Goal: Task Accomplishment & Management: Complete application form

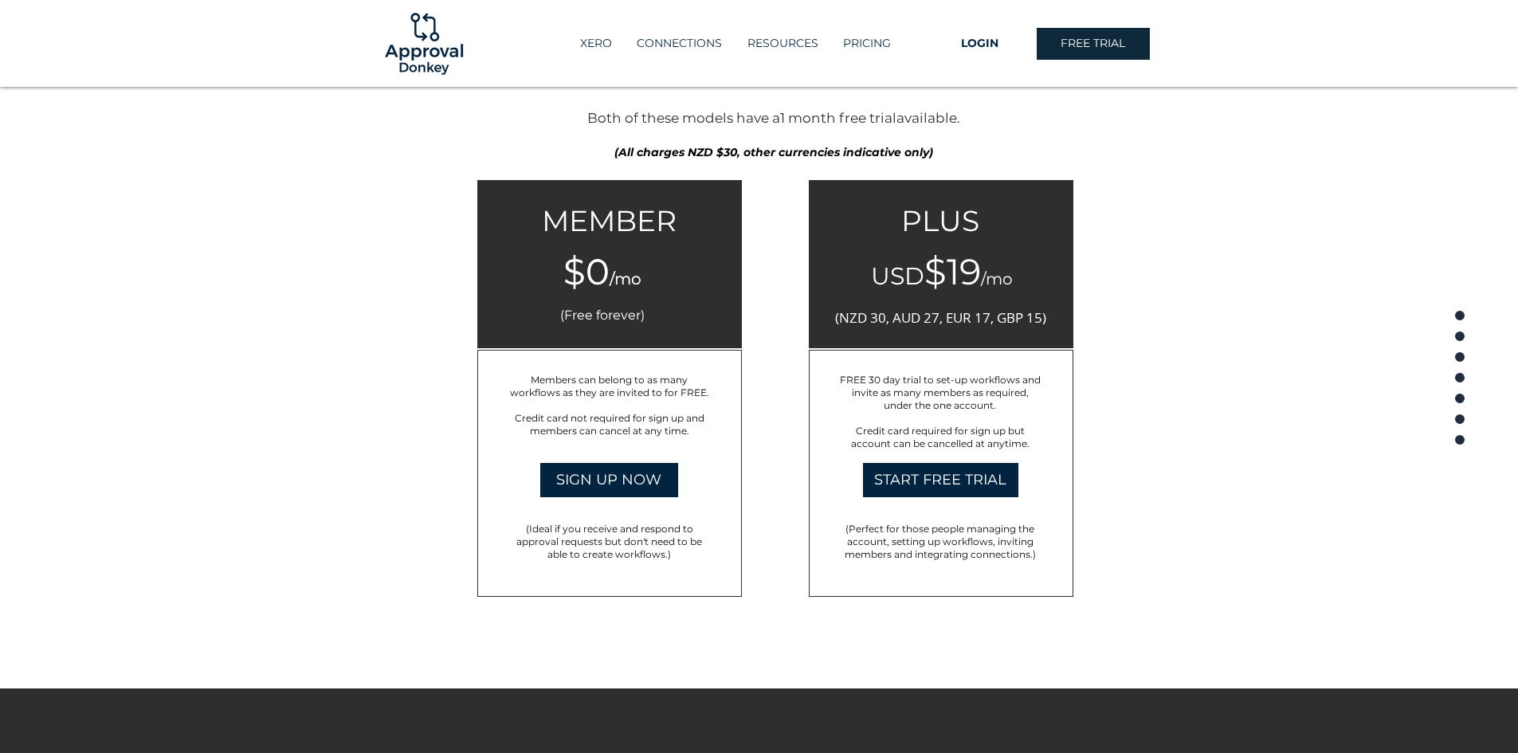
scroll to position [2551, 0]
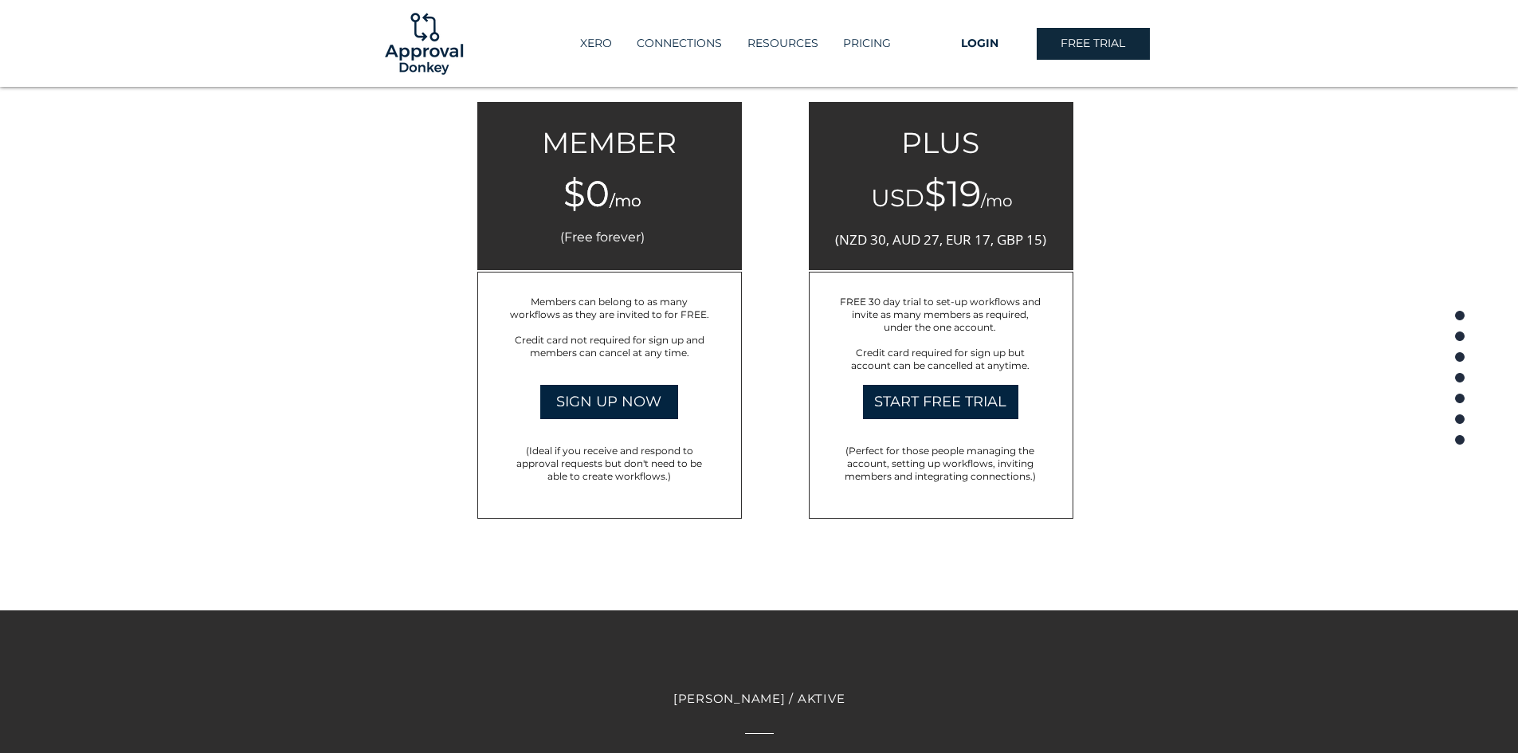
click at [1208, 329] on div at bounding box center [759, 238] width 1518 height 744
drag, startPoint x: 881, startPoint y: 450, endPoint x: 1017, endPoint y: 458, distance: 136.6
click at [1013, 452] on span "(Perfect for those people managing the account, setting up workflows, inviting …" at bounding box center [940, 463] width 191 height 37
click at [1017, 473] on span "(Perfect for those people managing the account, setting up workflows, inviting …" at bounding box center [940, 463] width 191 height 37
drag, startPoint x: 949, startPoint y: 465, endPoint x: 990, endPoint y: 475, distance: 41.9
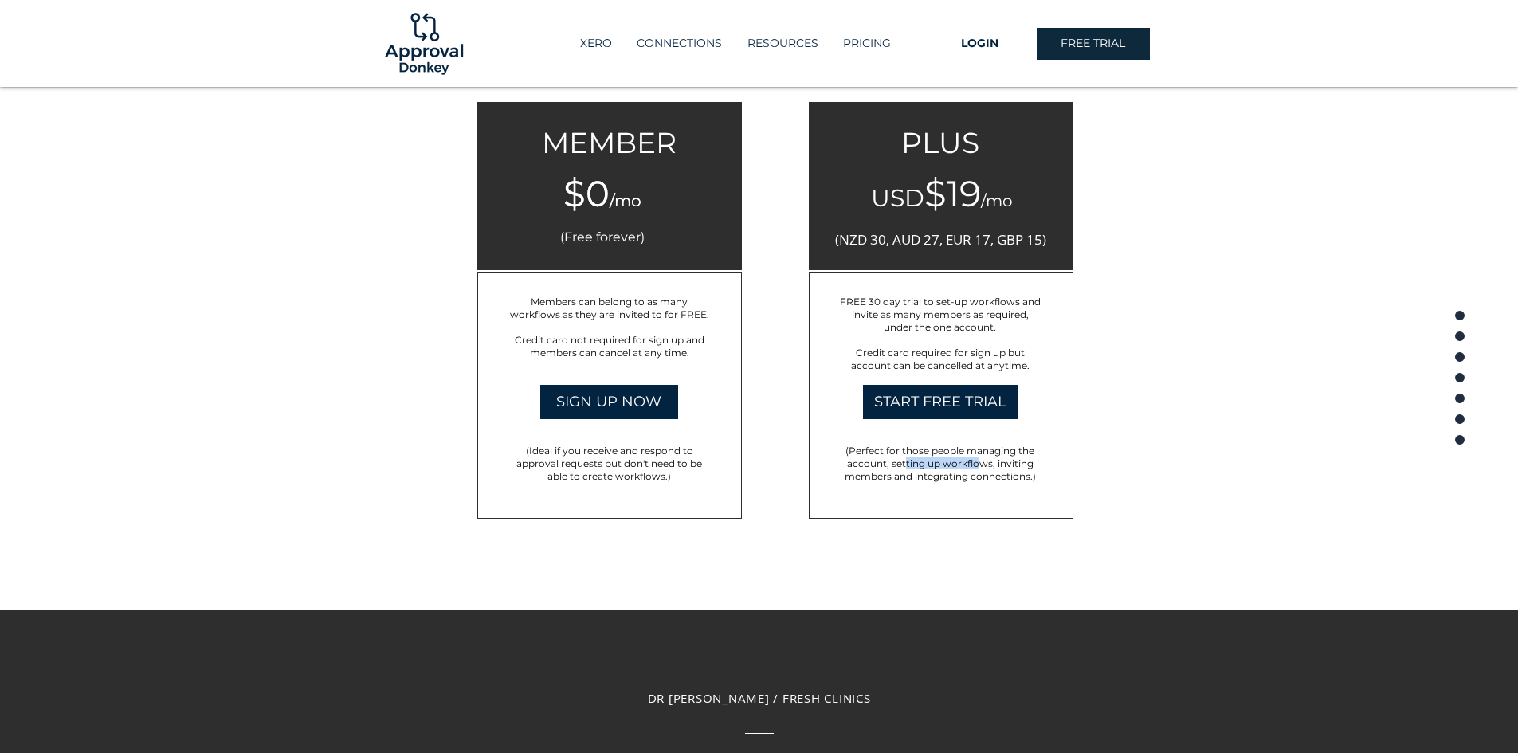
click at [984, 471] on span "(Perfect for those people managing the account, setting up workflows, inviting …" at bounding box center [940, 463] width 191 height 37
click at [1096, 480] on div at bounding box center [759, 238] width 1518 height 744
click at [977, 479] on span "(Perfect for those people managing the account, setting up workflows, inviting …" at bounding box center [940, 463] width 191 height 37
drag, startPoint x: 938, startPoint y: 478, endPoint x: 1069, endPoint y: 479, distance: 130.7
click at [1043, 478] on p "(Perfect for those people managing the account, setting up workflows, inviting …" at bounding box center [941, 463] width 206 height 38
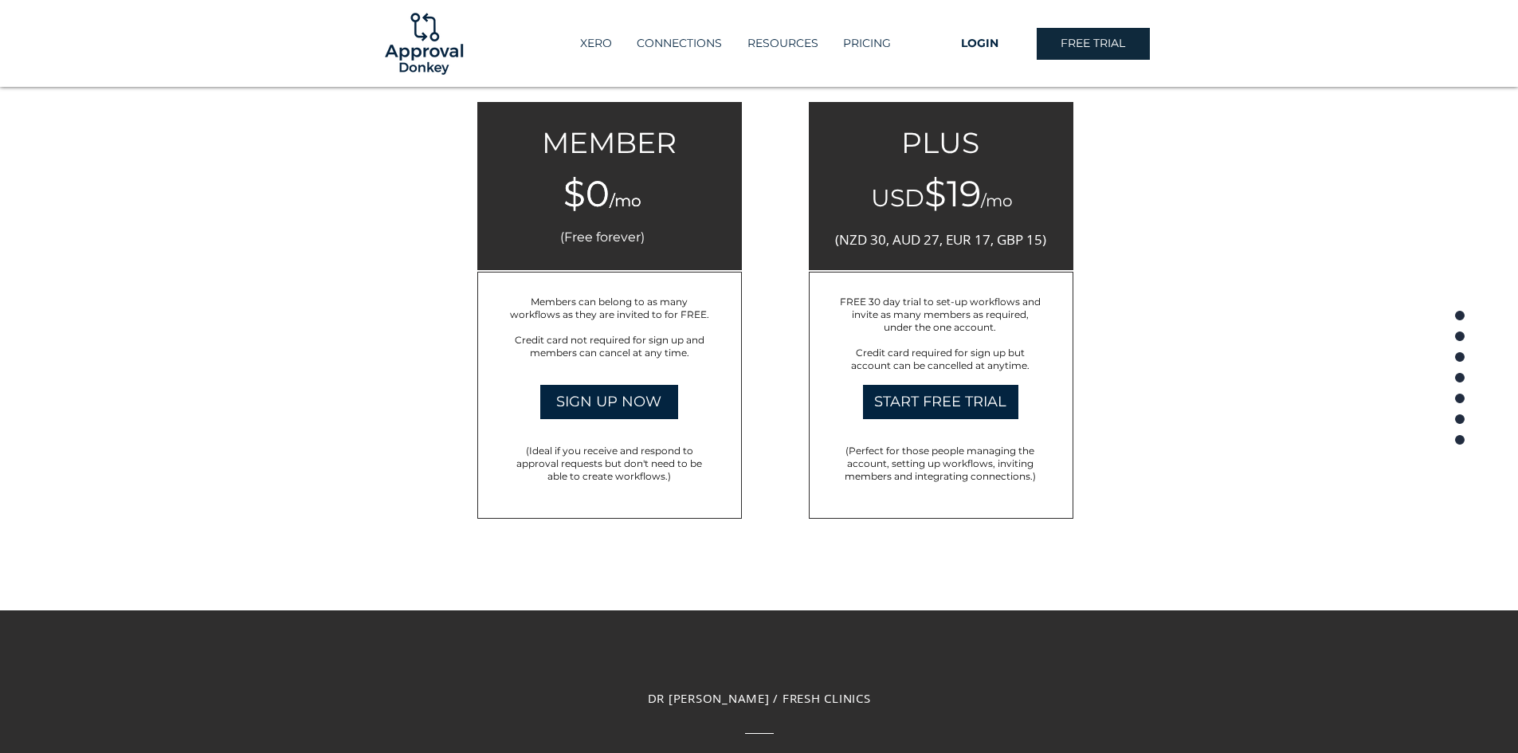
click at [1153, 477] on div at bounding box center [759, 238] width 1518 height 744
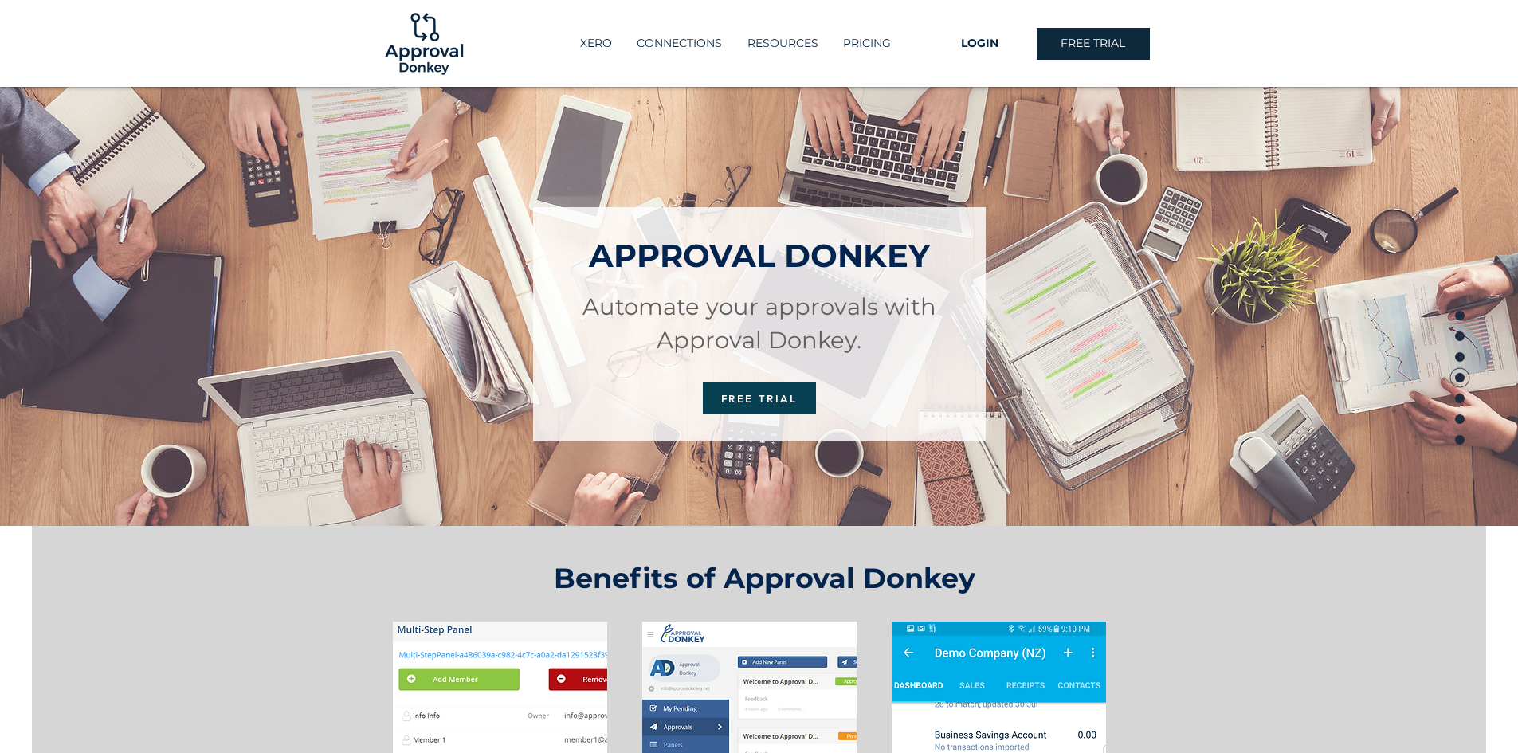
scroll to position [0, 0]
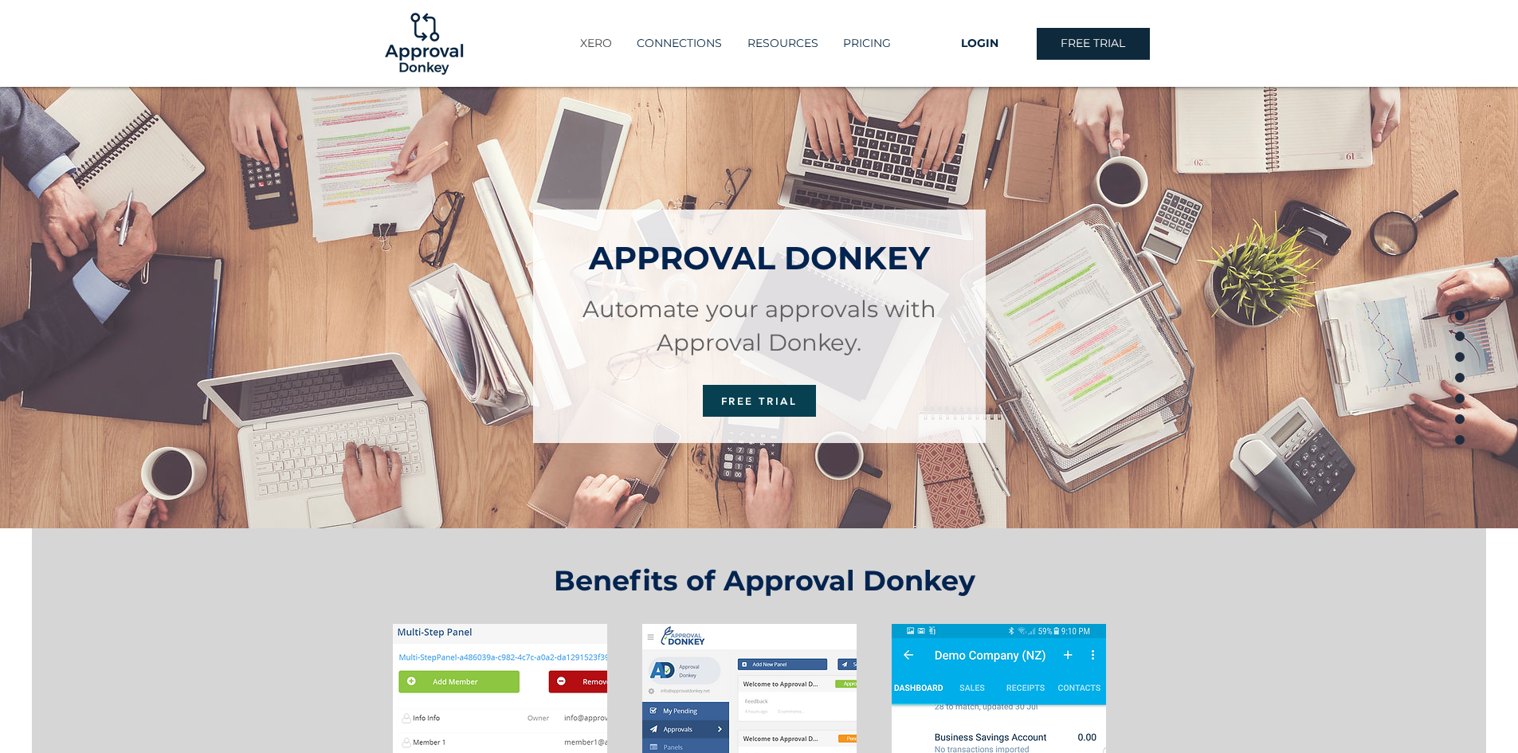
click at [590, 46] on p "XERO" at bounding box center [596, 43] width 48 height 26
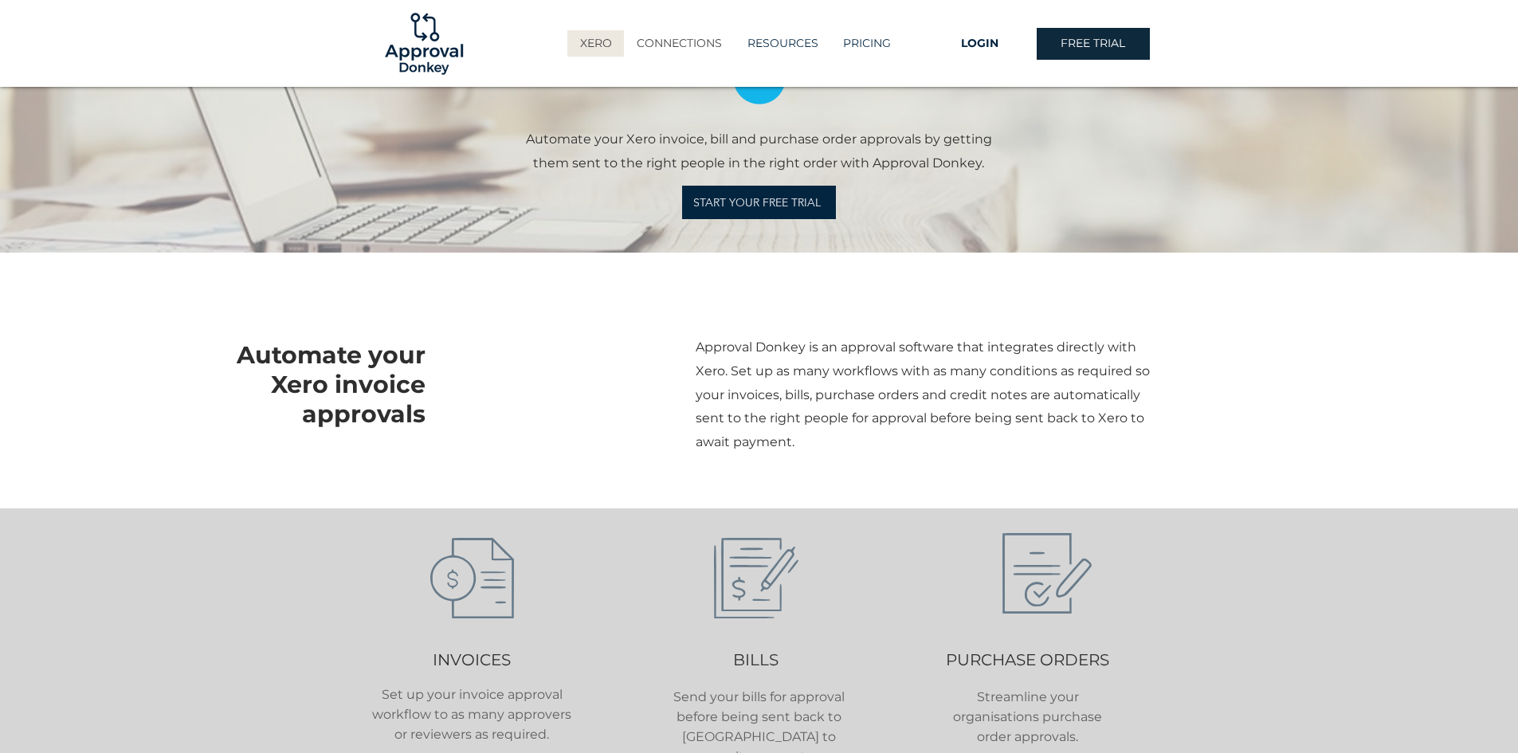
scroll to position [159, 0]
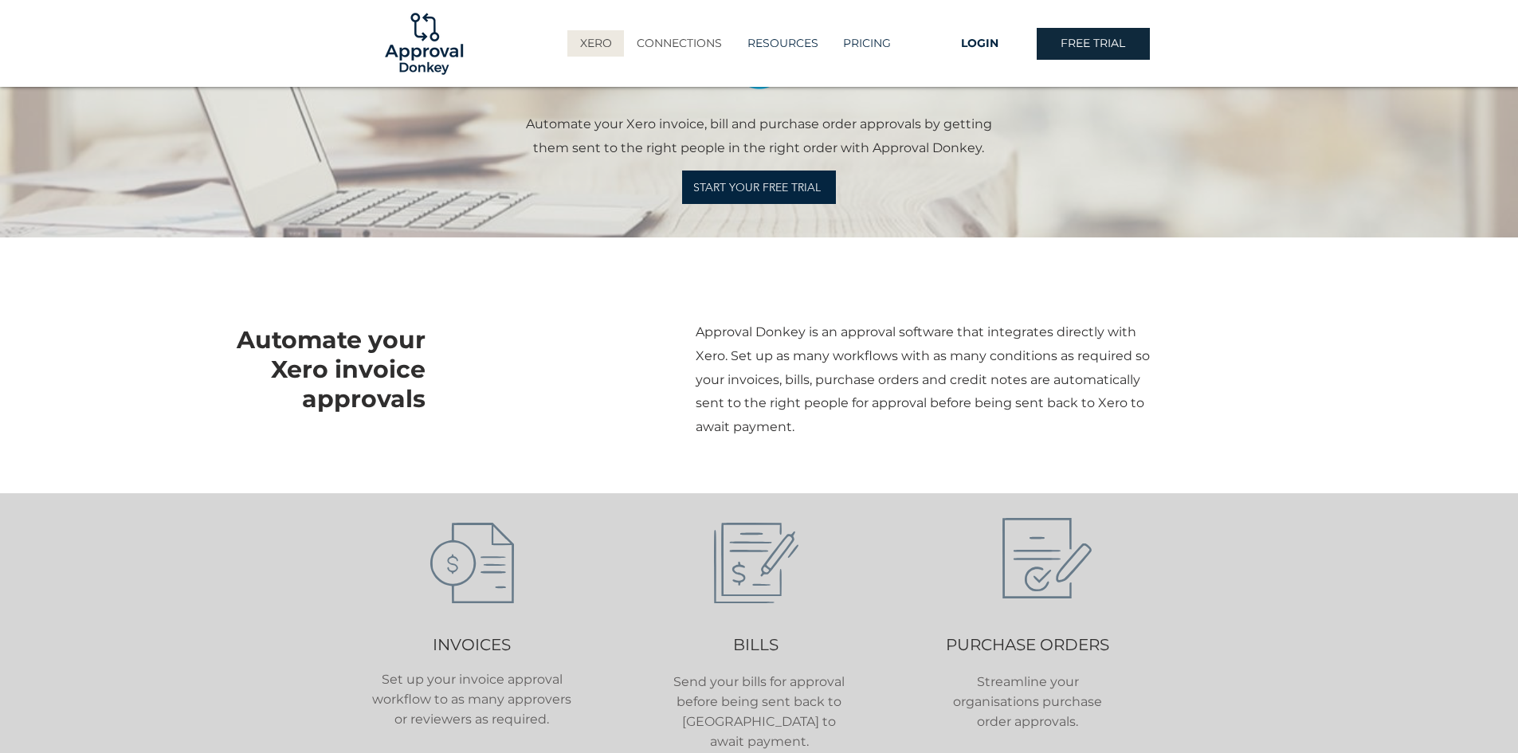
click at [699, 36] on p "CONNECTIONS" at bounding box center [679, 43] width 101 height 26
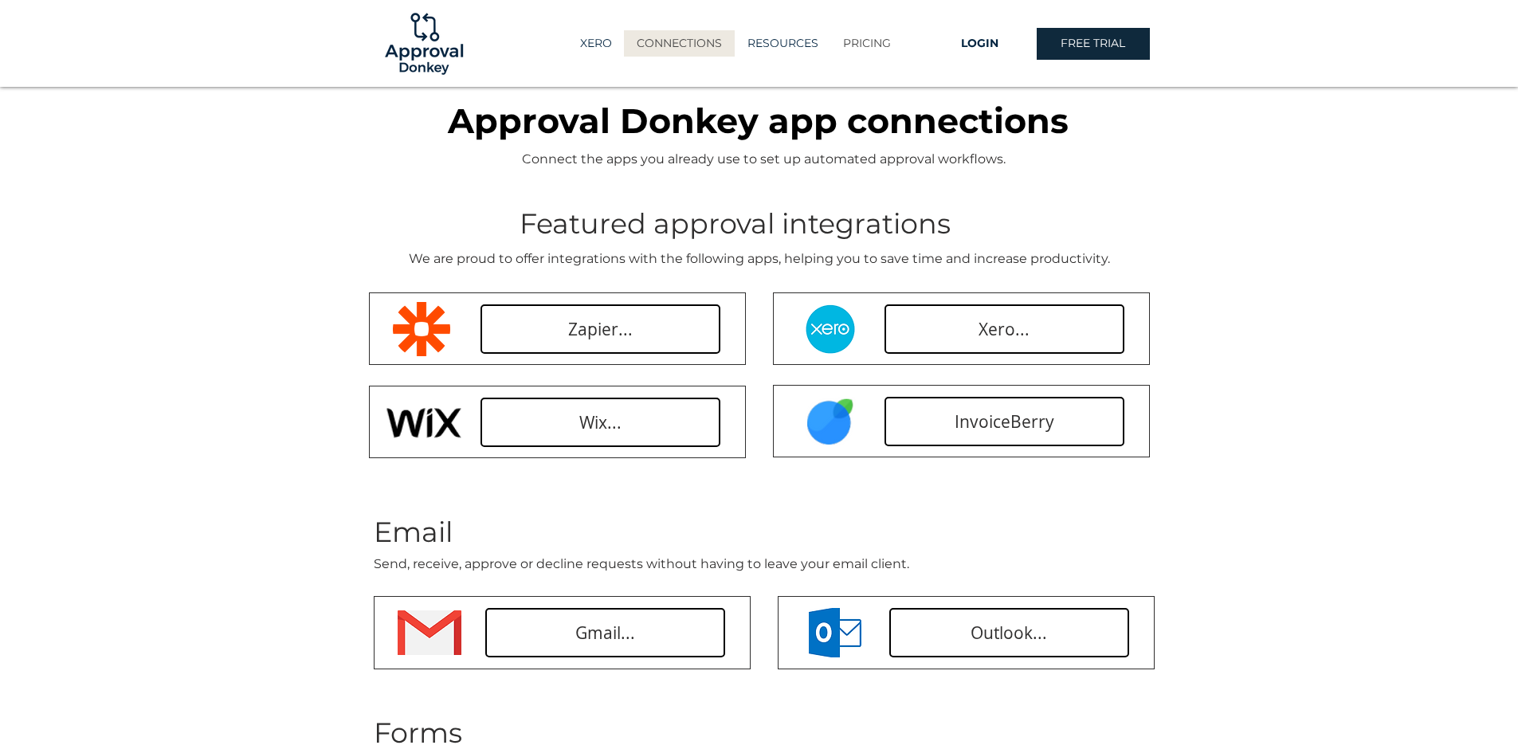
click at [882, 43] on p "PRICING" at bounding box center [867, 43] width 64 height 26
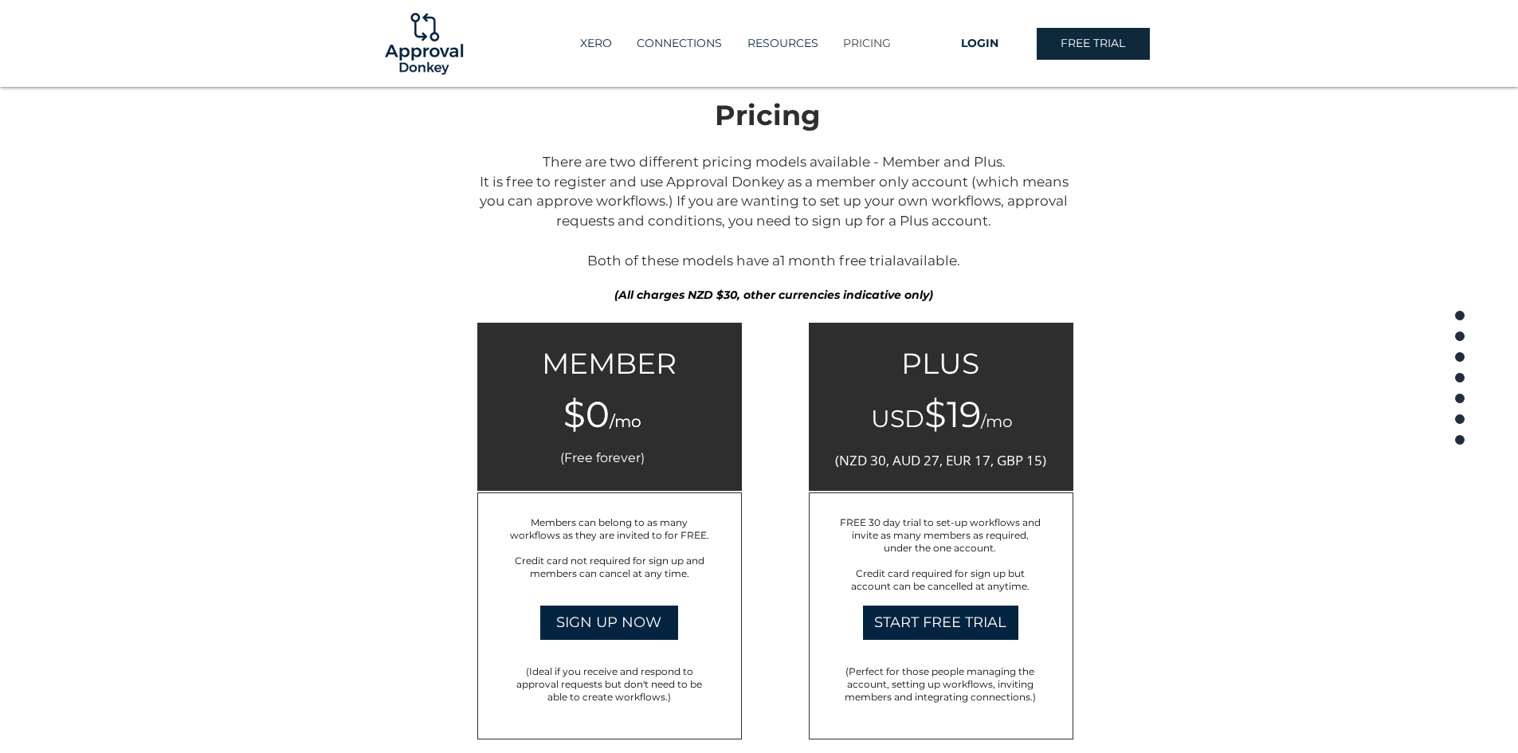
scroll to position [1852, 0]
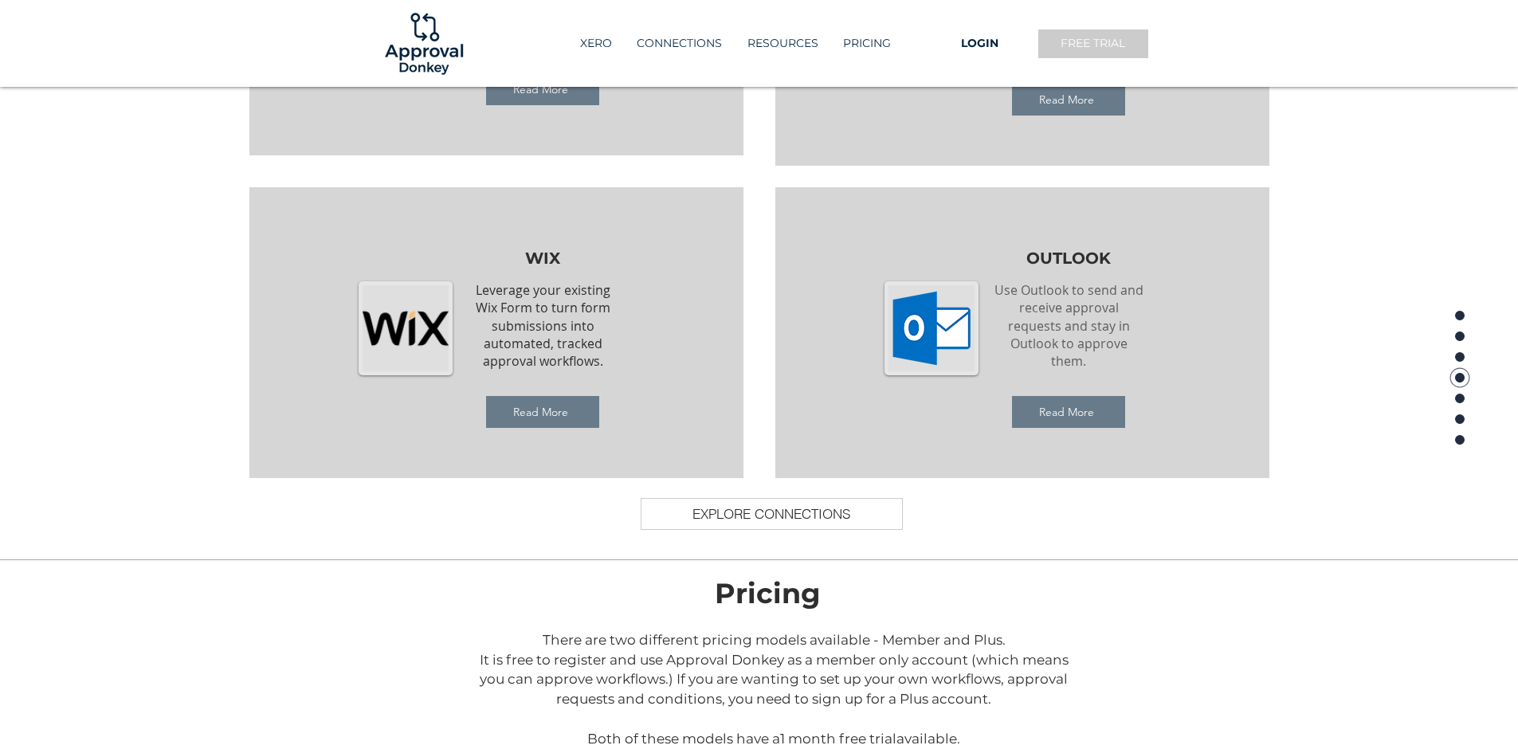
click at [1108, 47] on span "FREE TRIAL" at bounding box center [1093, 44] width 65 height 16
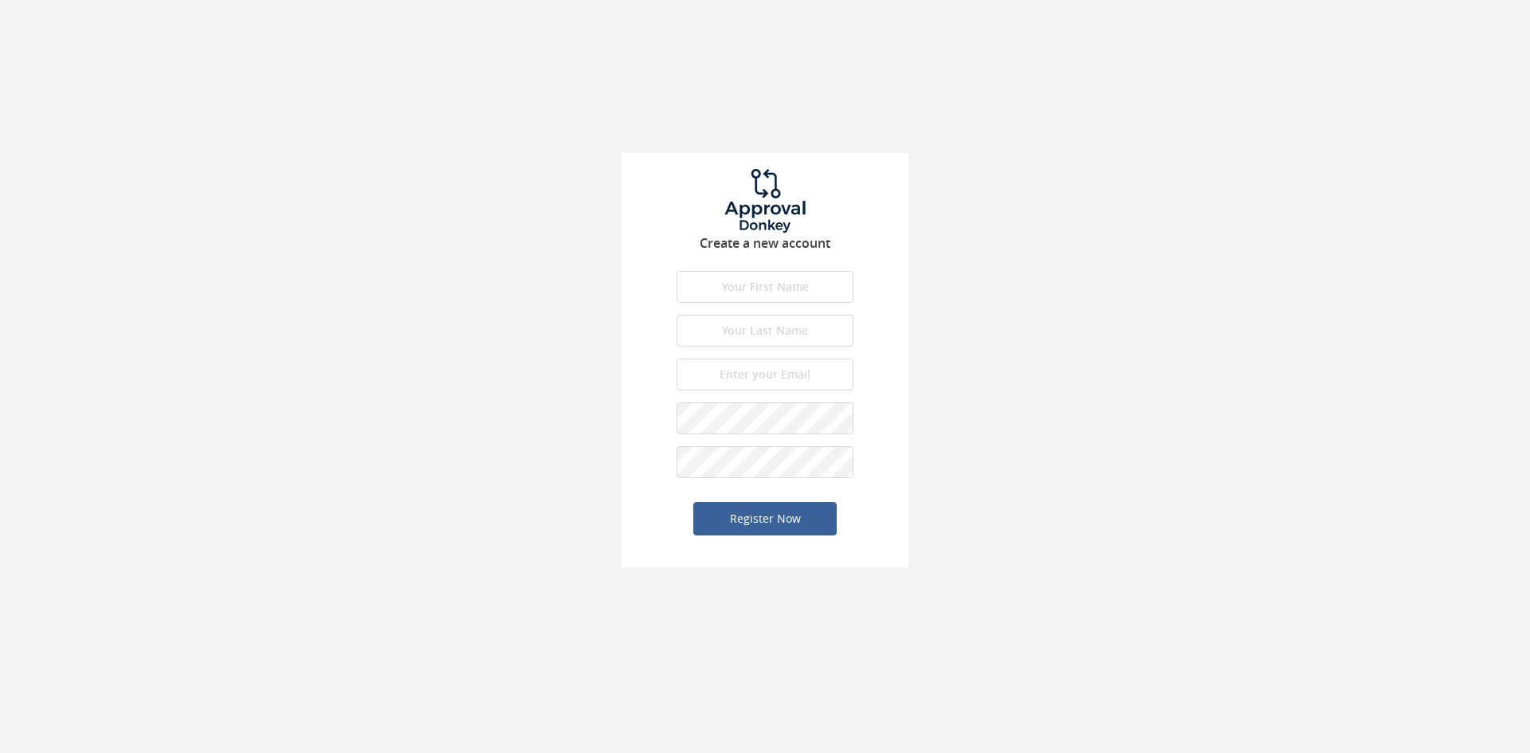
click at [800, 291] on input "text" at bounding box center [765, 287] width 177 height 32
type input "Lai"
click at [790, 320] on input "kok fai" at bounding box center [765, 331] width 177 height 32
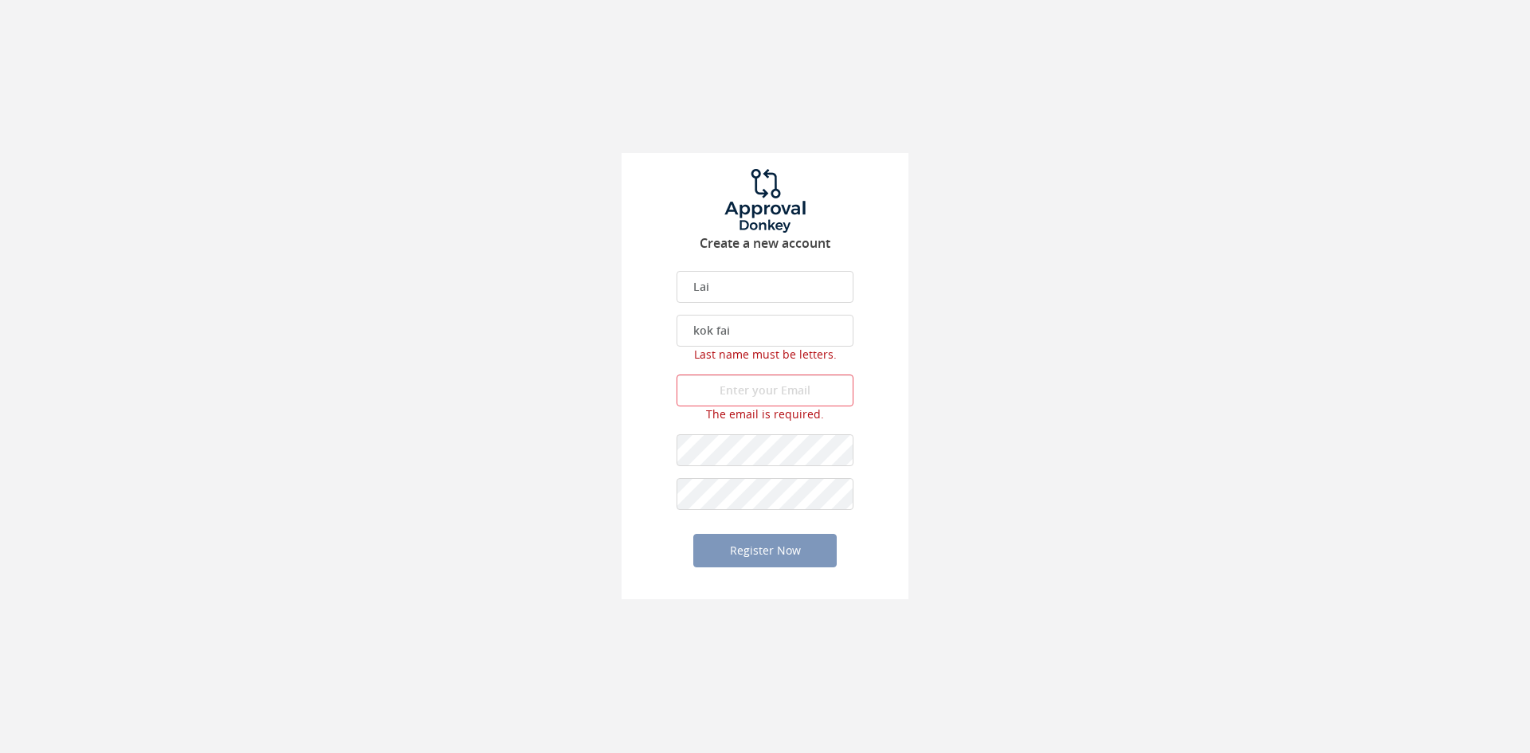
click at [717, 332] on input "kok fai" at bounding box center [765, 331] width 177 height 32
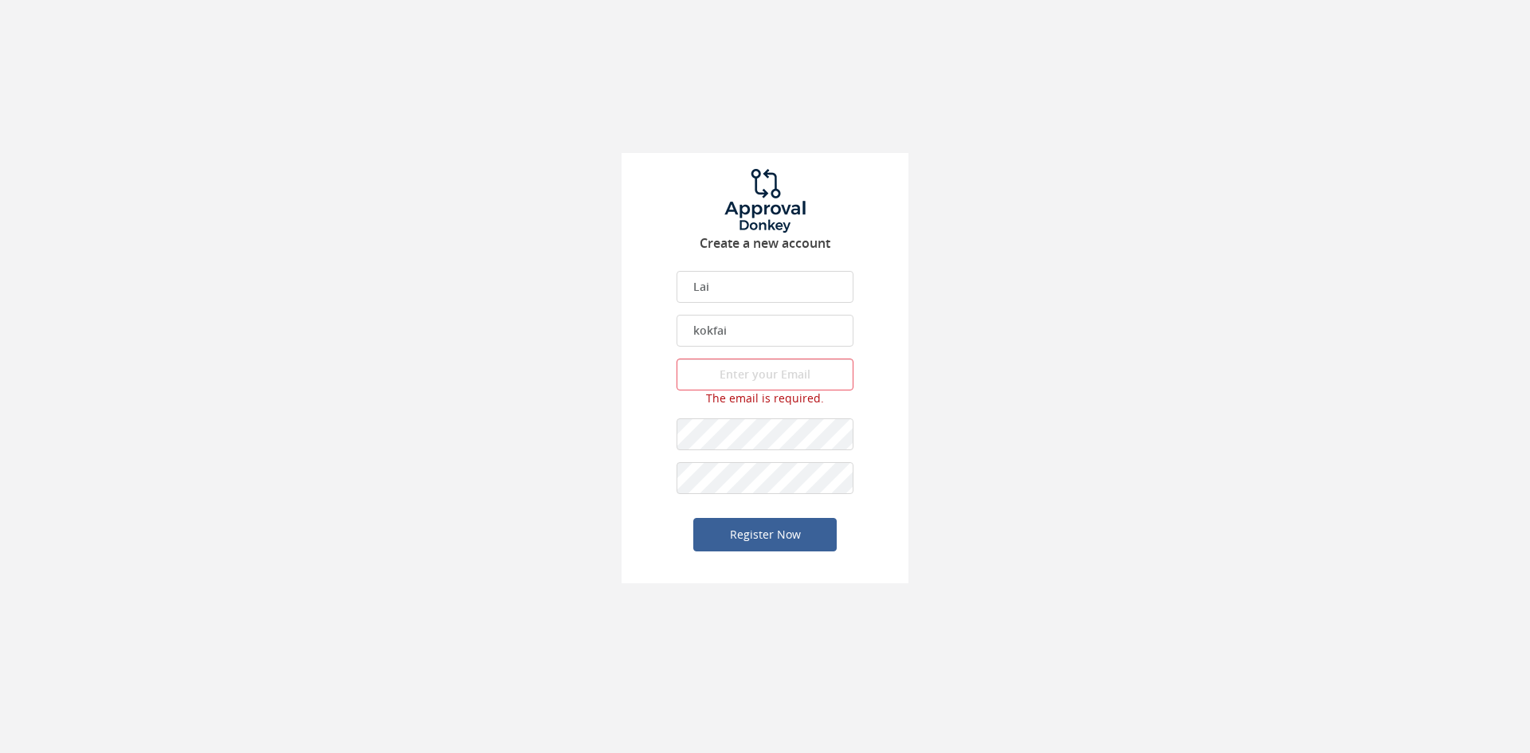
type input "kokfai"
click at [756, 381] on input "email" at bounding box center [765, 375] width 177 height 32
type input "[EMAIL_ADDRESS][DOMAIN_NAME]"
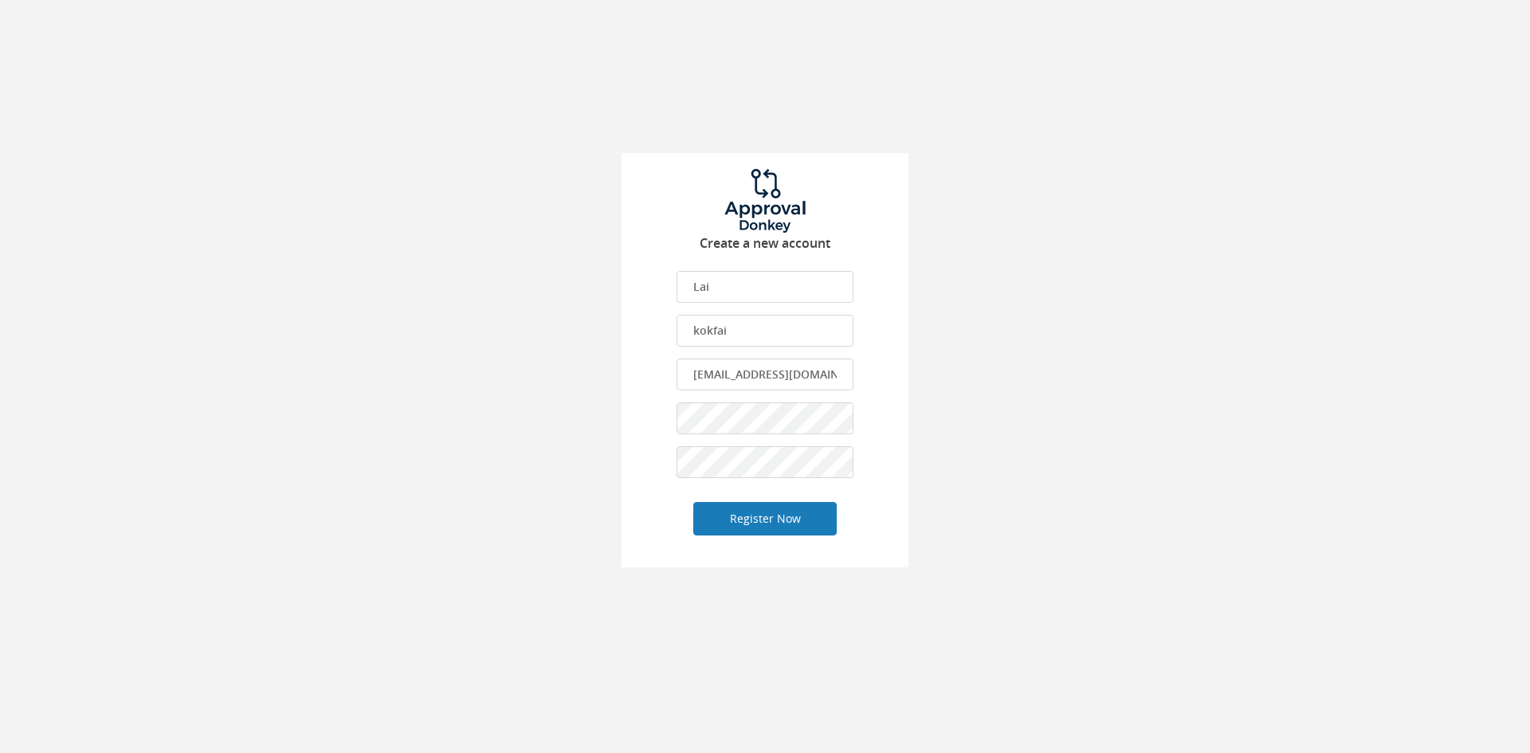
click at [767, 514] on button "Register Now" at bounding box center [764, 518] width 143 height 33
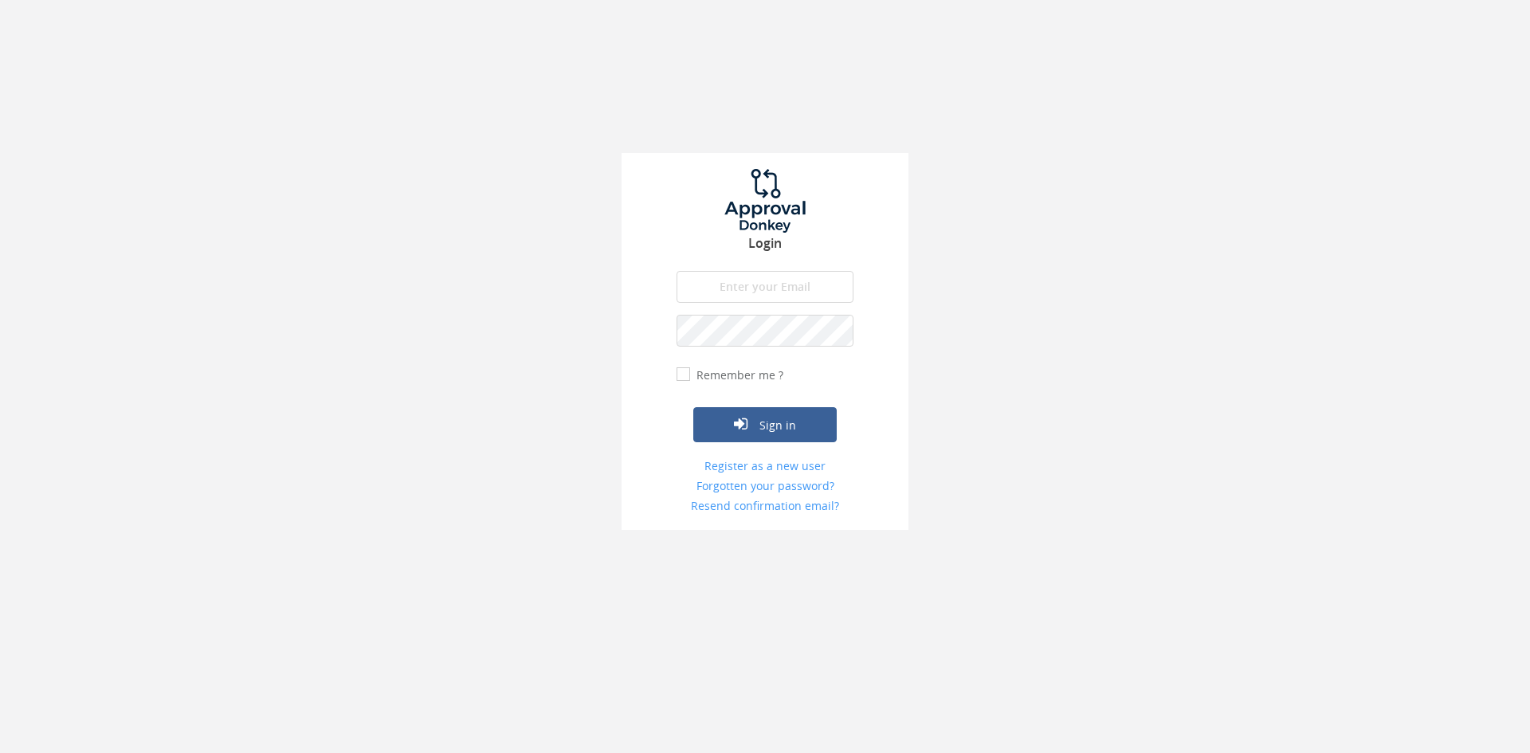
click at [798, 299] on input "email" at bounding box center [765, 287] width 177 height 32
type input "kokfai.lai@tekmarkgroup.com"
click at [776, 432] on button "Sign in" at bounding box center [764, 424] width 143 height 35
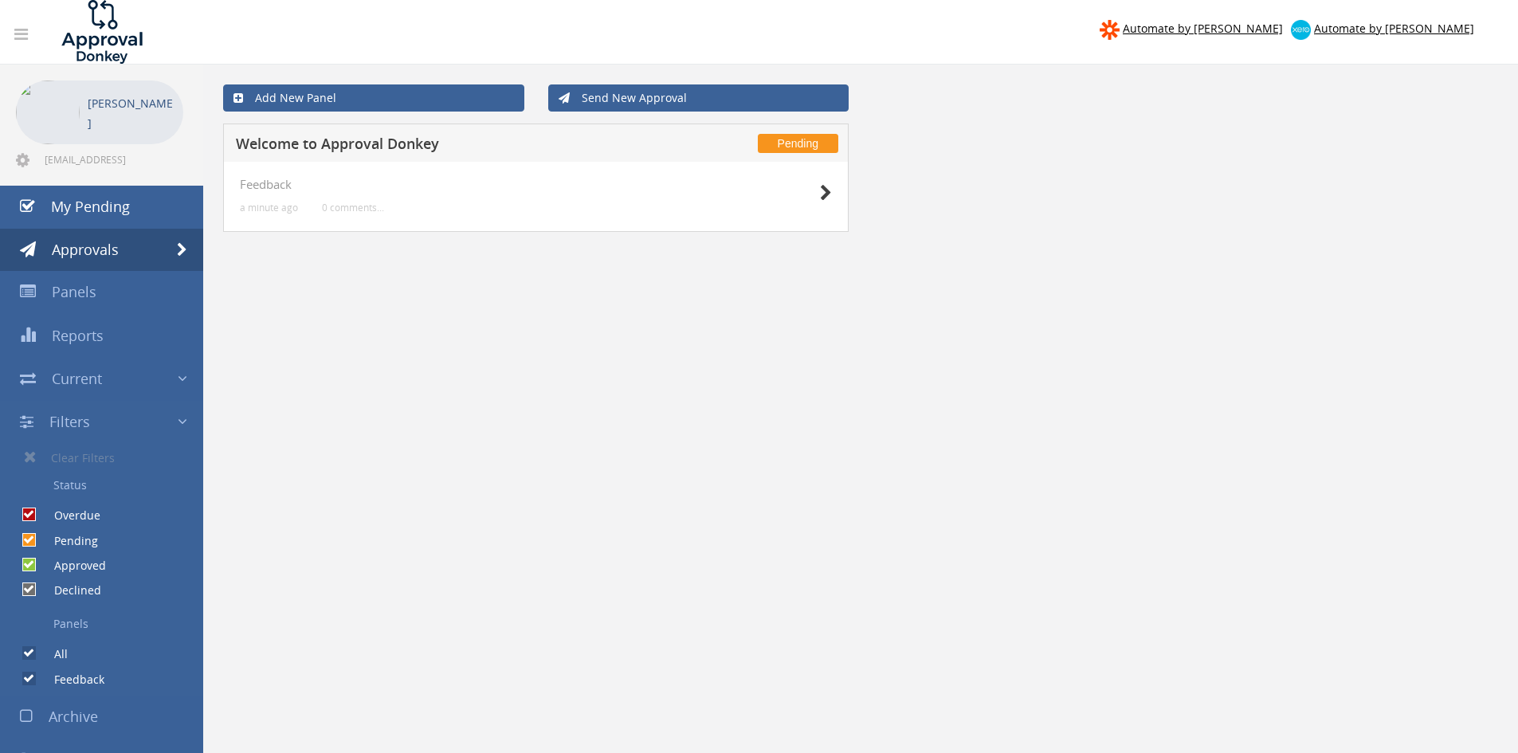
drag, startPoint x: 647, startPoint y: 183, endPoint x: 633, endPoint y: 189, distance: 15.4
click at [647, 184] on h4 "Feedback" at bounding box center [536, 185] width 592 height 14
click at [416, 104] on link "Add New Panel" at bounding box center [373, 97] width 301 height 27
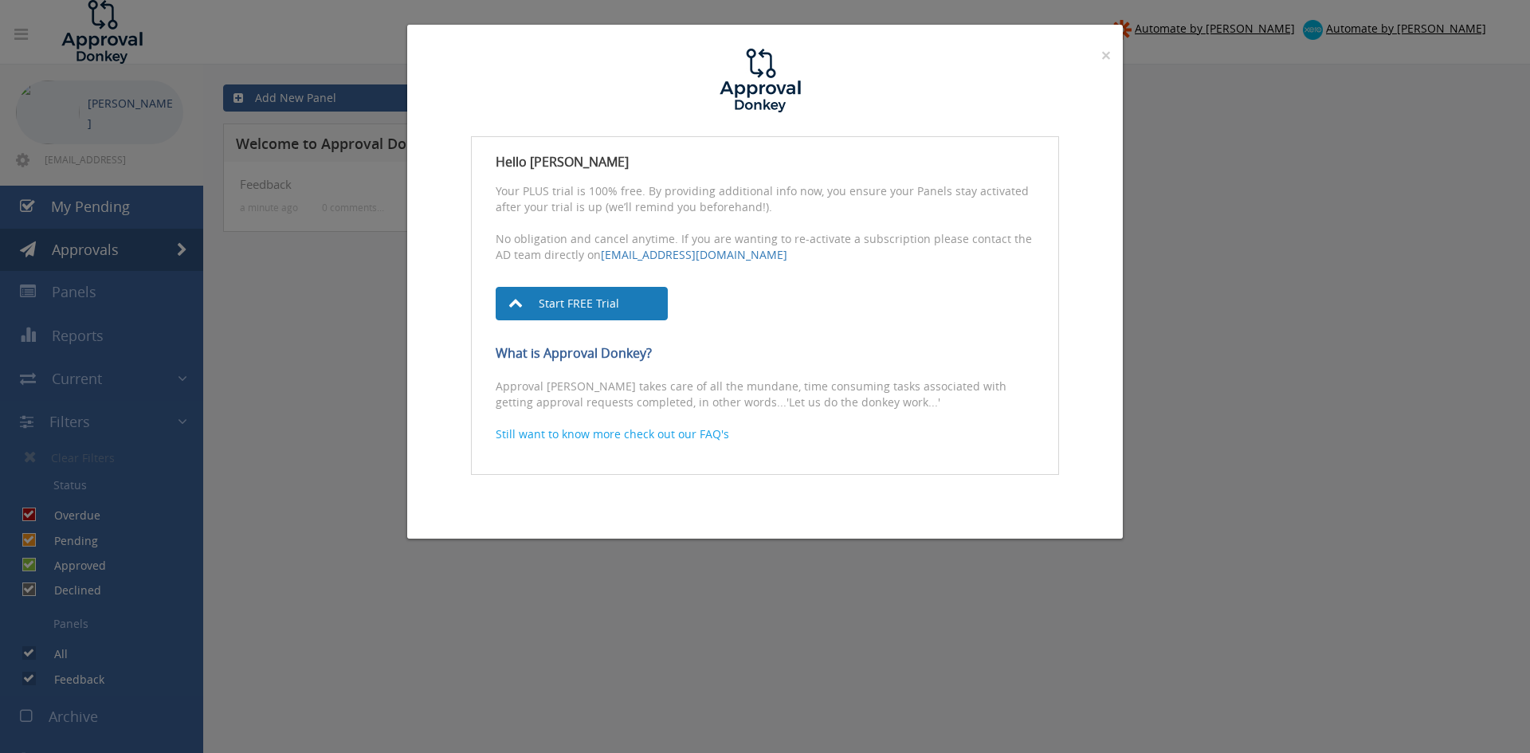
click at [635, 307] on link "Start FREE Trial" at bounding box center [582, 303] width 172 height 33
click at [1110, 57] on span "×" at bounding box center [1107, 55] width 10 height 22
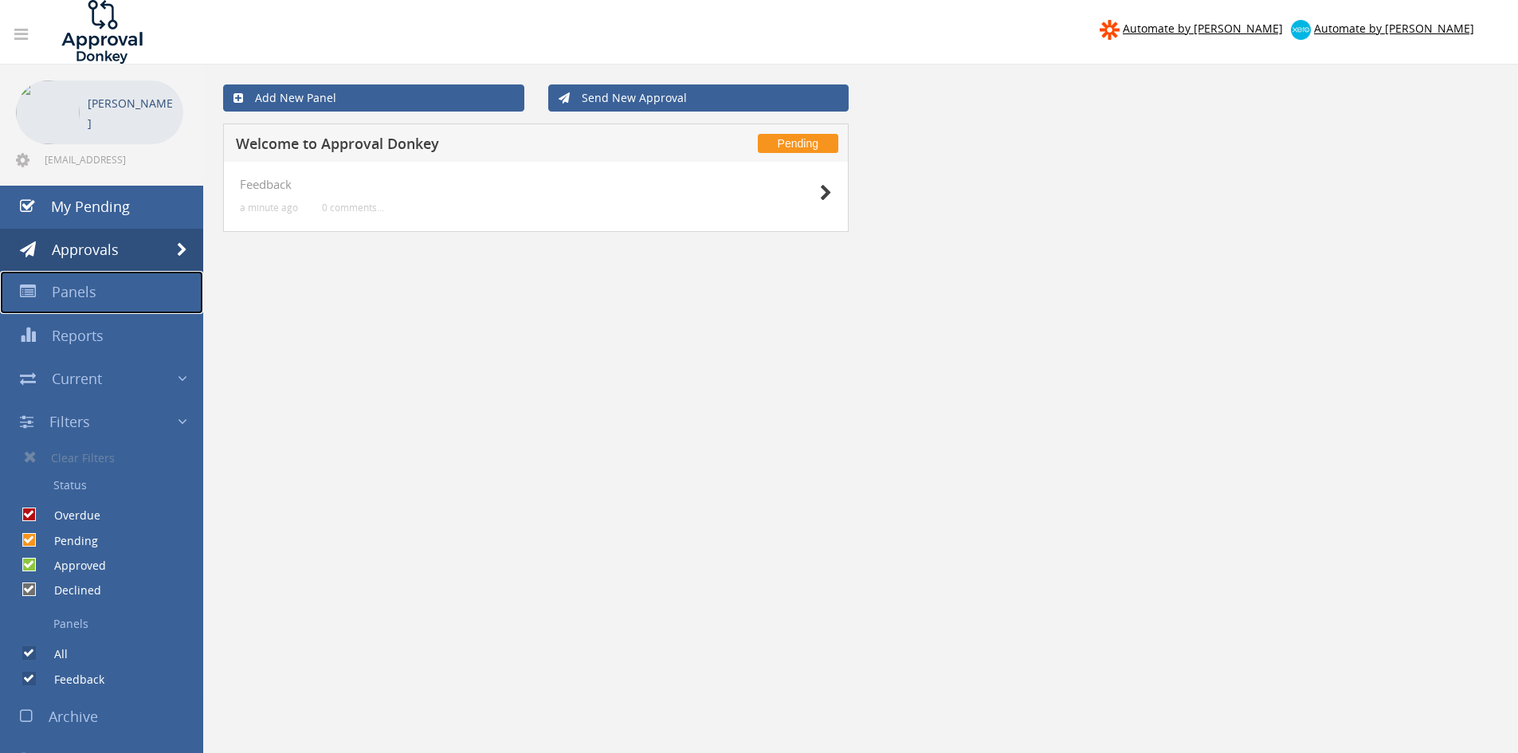
click at [82, 297] on span "Panels" at bounding box center [74, 291] width 45 height 19
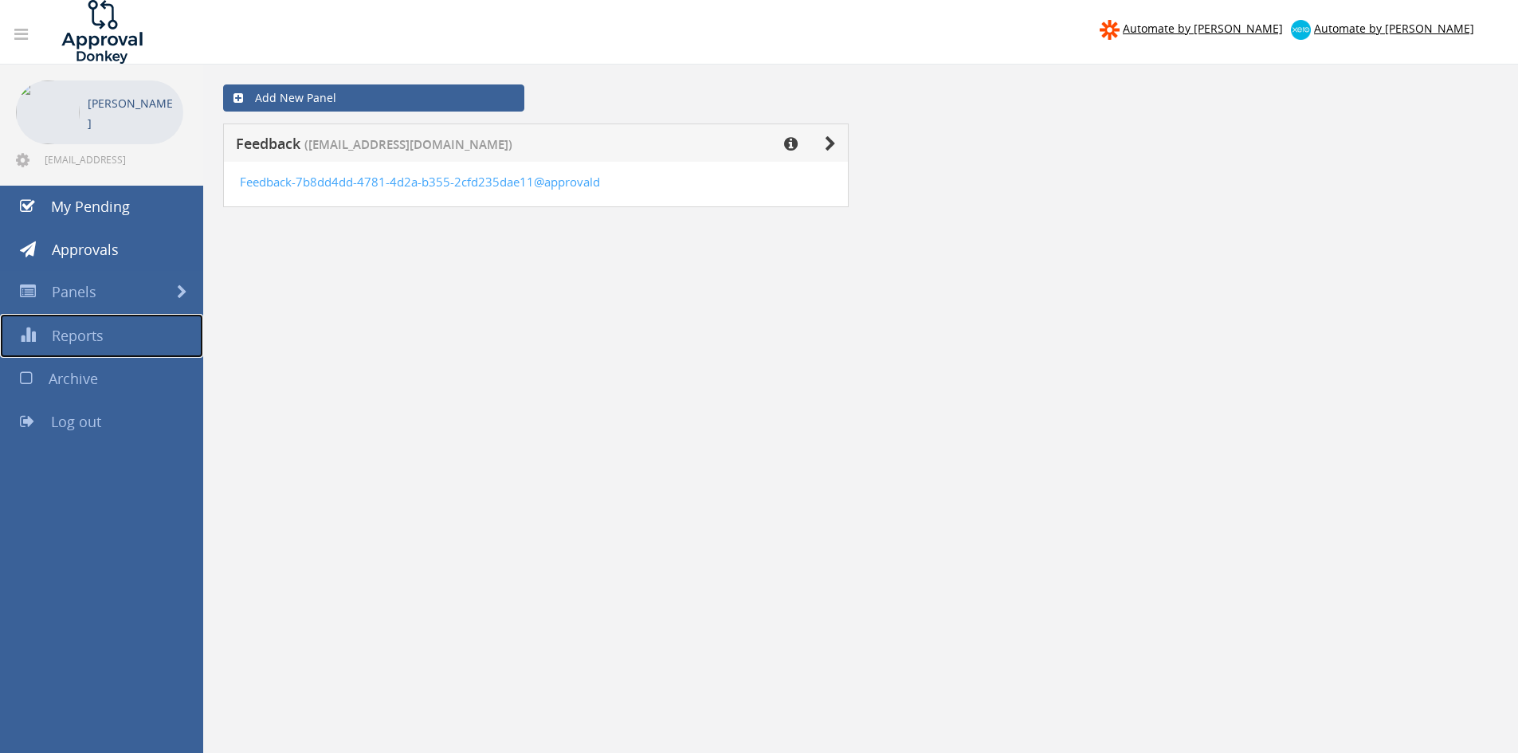
click at [90, 337] on span "Reports" at bounding box center [78, 335] width 52 height 19
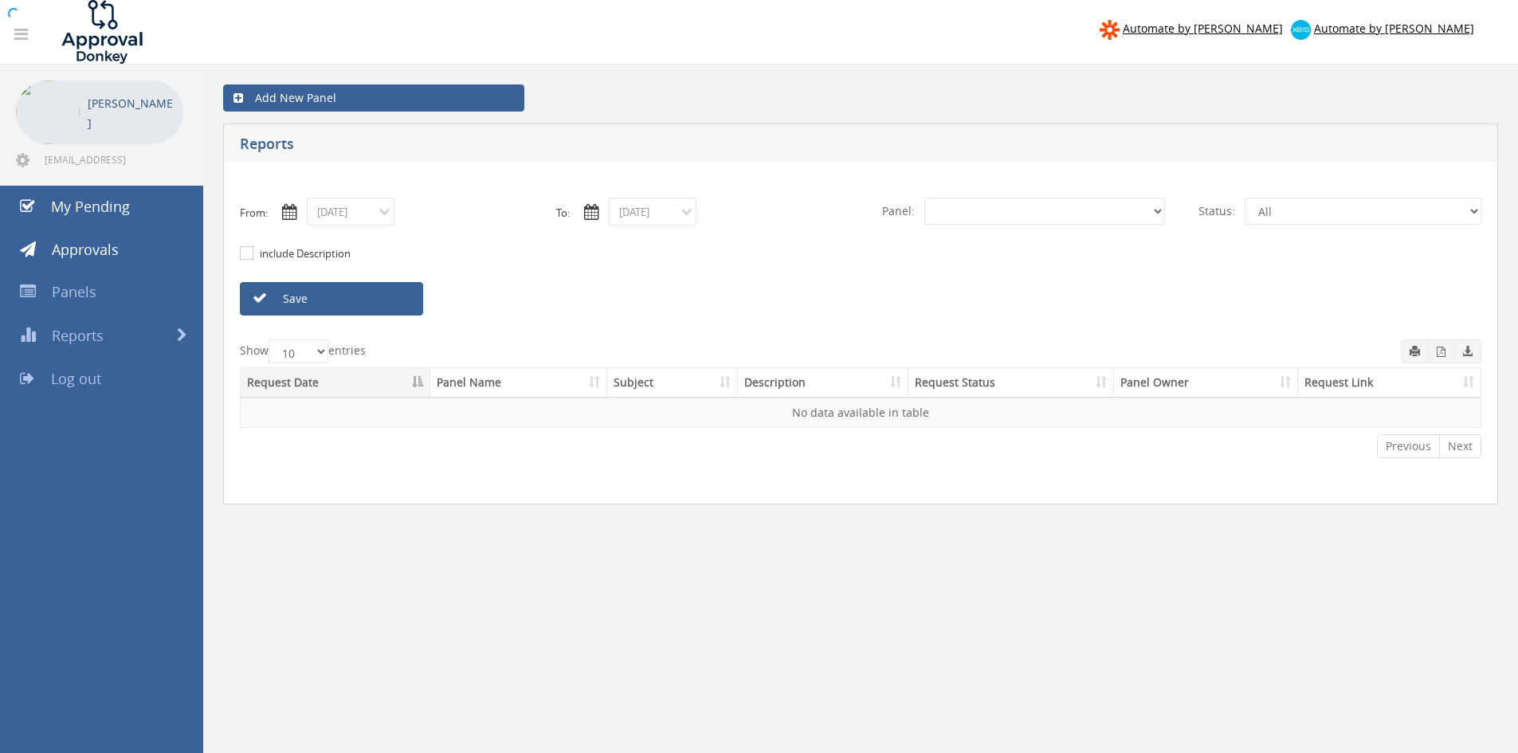
select select "number:0"
click at [116, 208] on span "My Pending" at bounding box center [90, 206] width 79 height 19
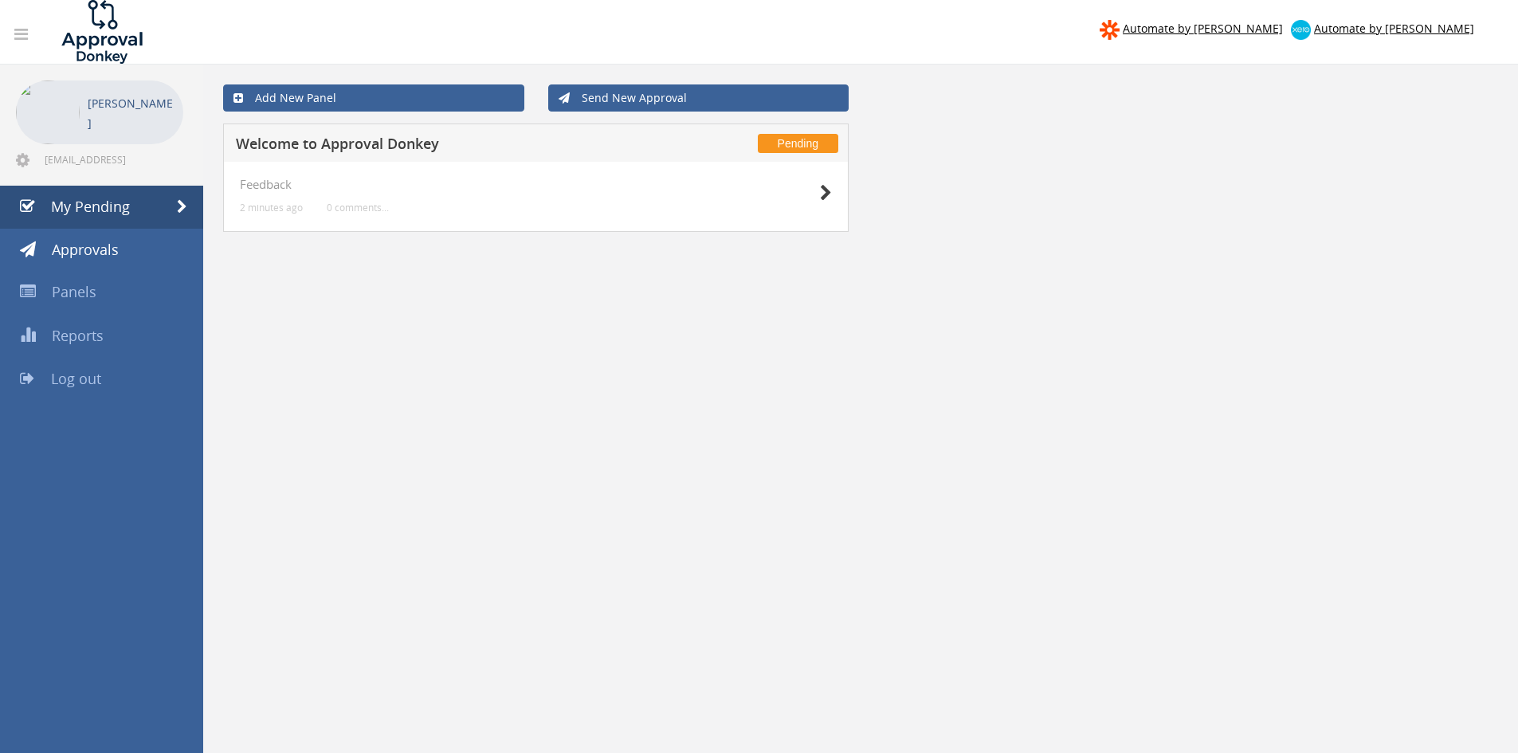
click at [19, 33] on icon at bounding box center [21, 34] width 14 height 16
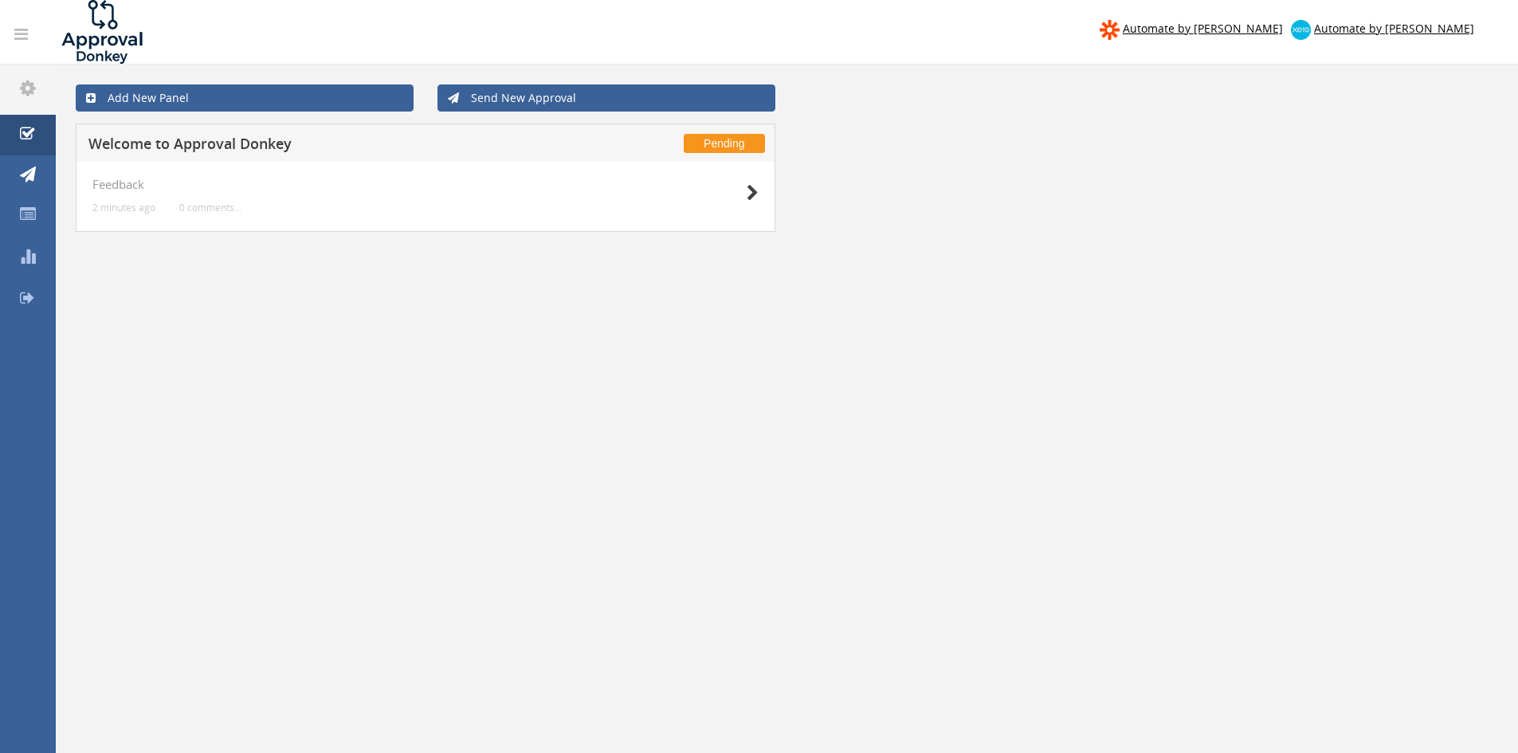
click at [19, 33] on icon at bounding box center [21, 34] width 14 height 16
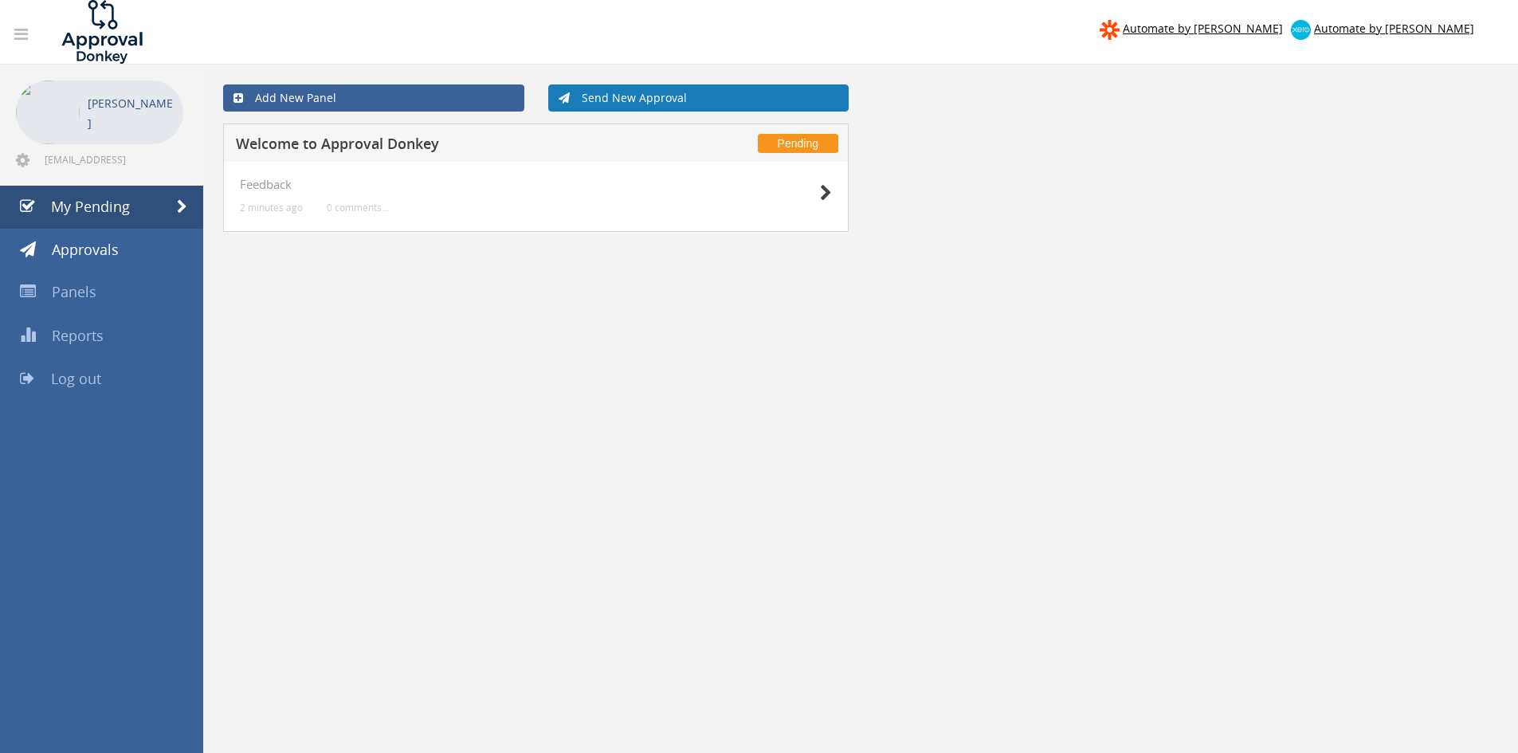
click at [704, 106] on link "Send New Approval" at bounding box center [698, 97] width 301 height 27
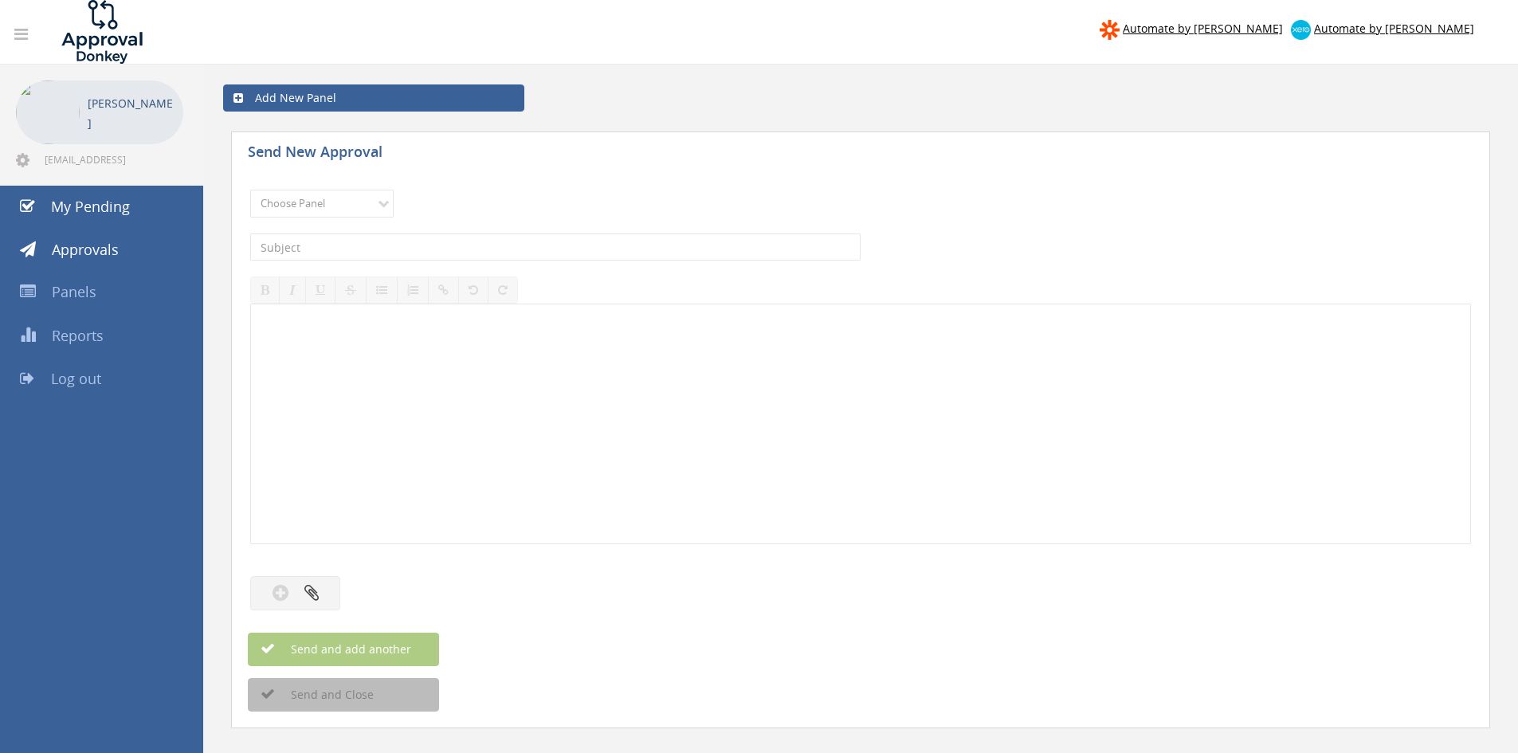
scroll to position [65, 0]
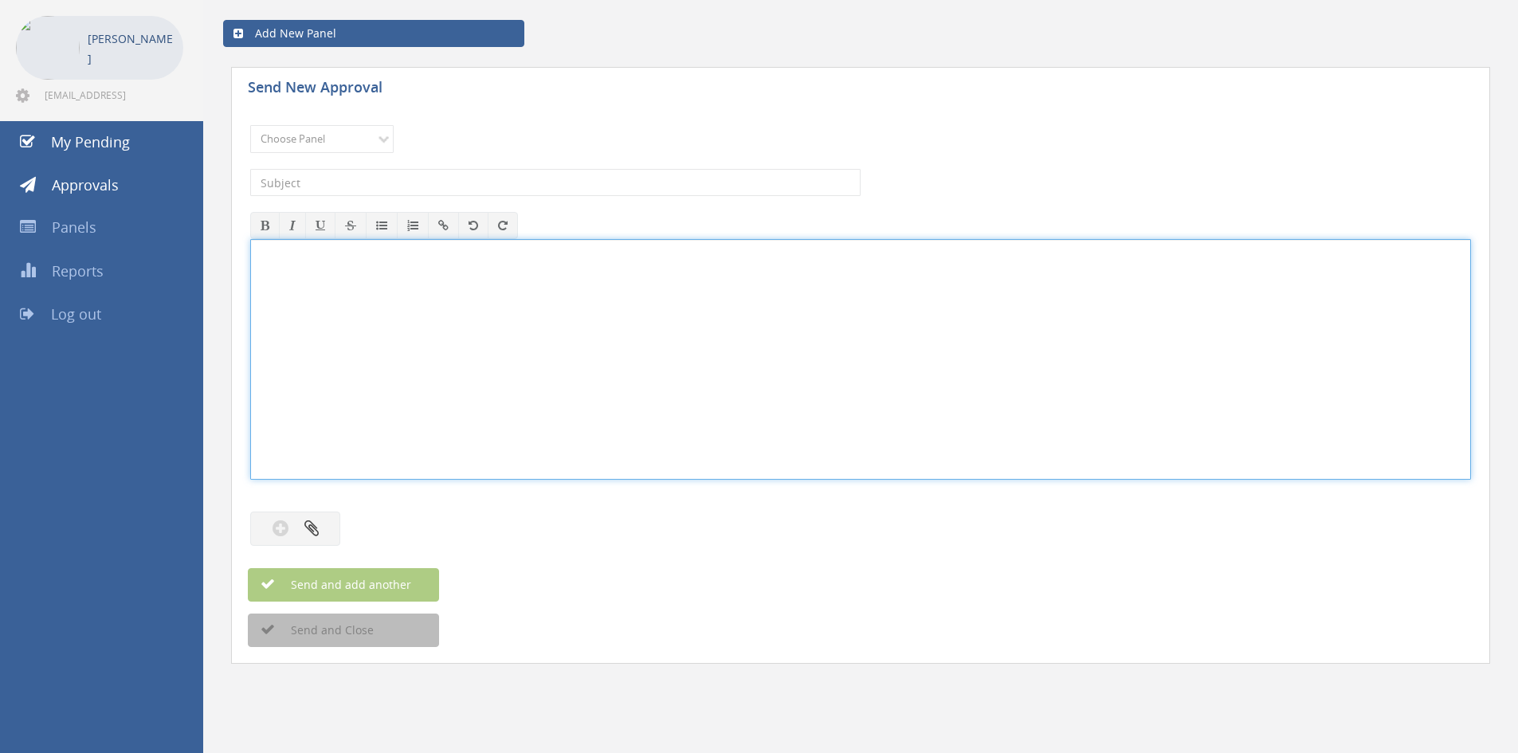
click at [527, 335] on div at bounding box center [860, 359] width 1219 height 239
click at [135, 356] on div "Automate by Zapier Automate by Xero Lai kokfai kokfai.lai@tekmarkgroup.com" at bounding box center [759, 344] width 1518 height 818
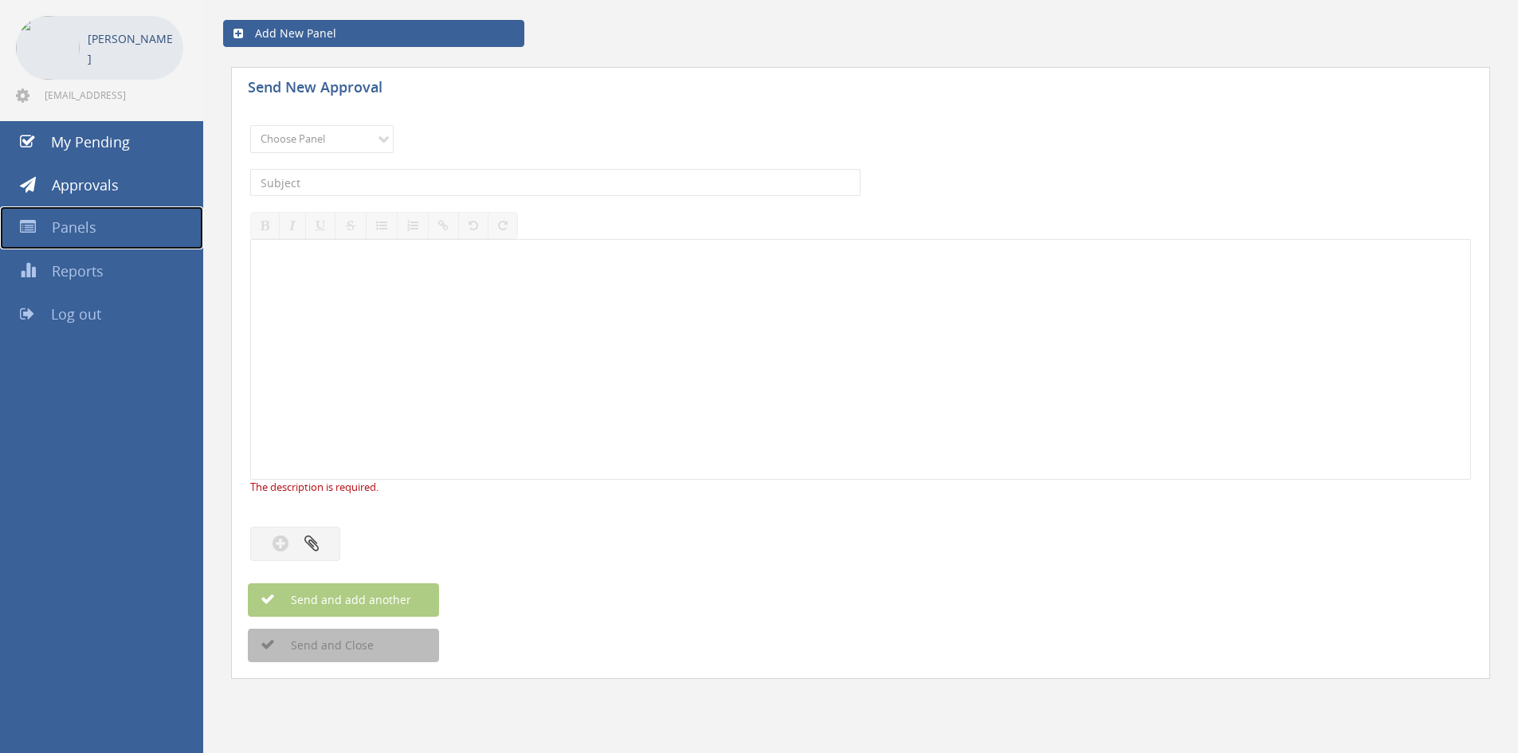
click at [108, 235] on link "Panels" at bounding box center [101, 227] width 203 height 43
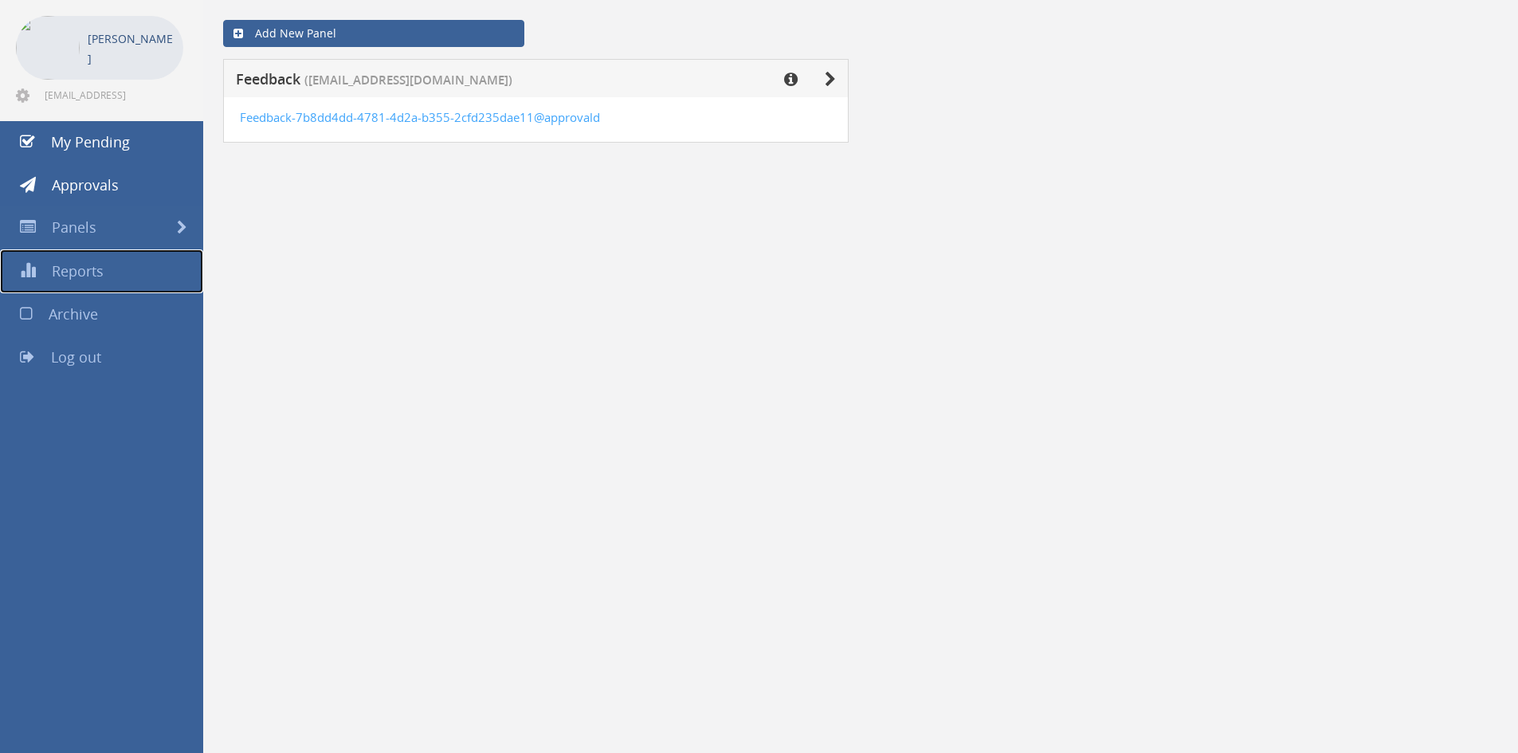
click at [120, 254] on link "Reports" at bounding box center [101, 271] width 203 height 44
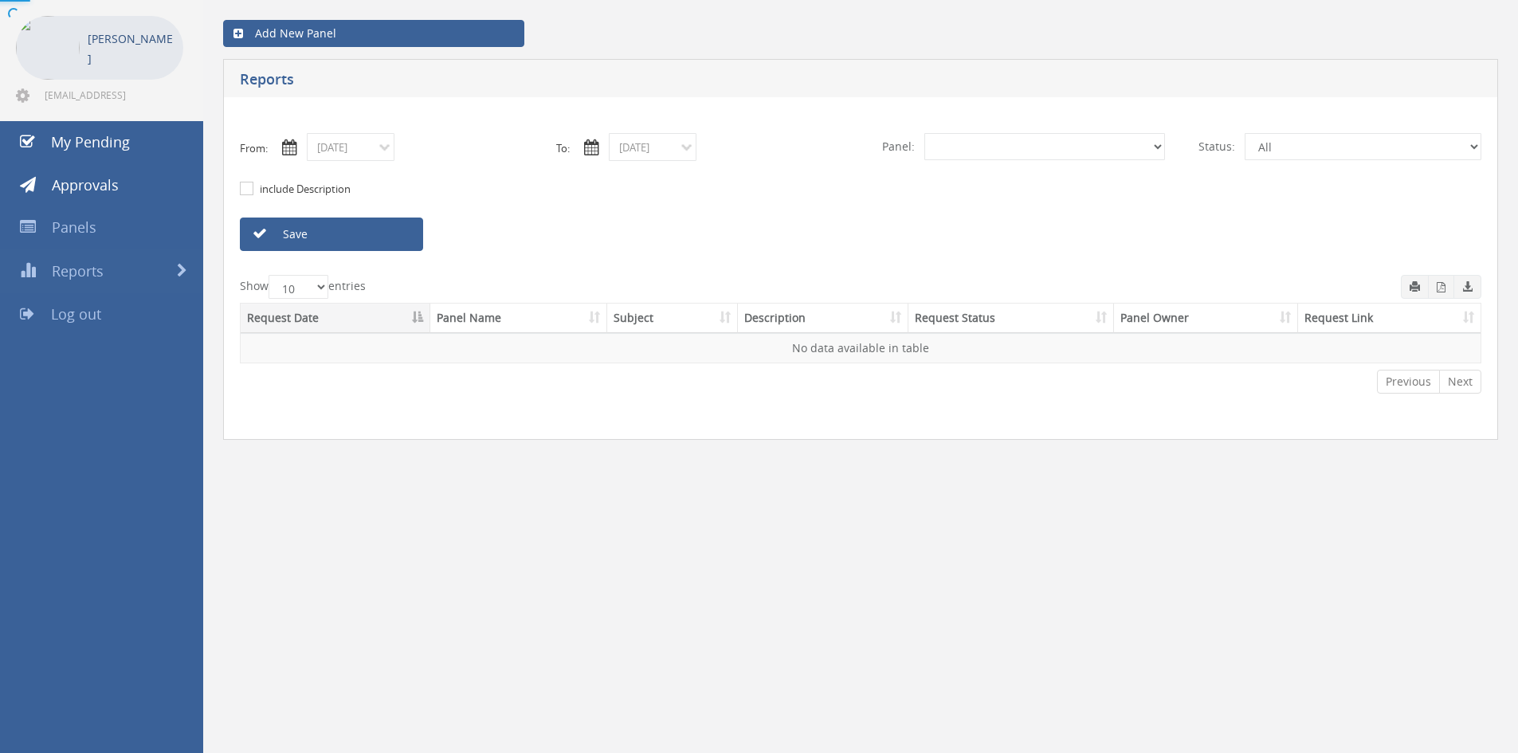
select select "number:0"
click at [118, 136] on span "My Pending" at bounding box center [90, 141] width 79 height 19
